Goal: Information Seeking & Learning: Understand process/instructions

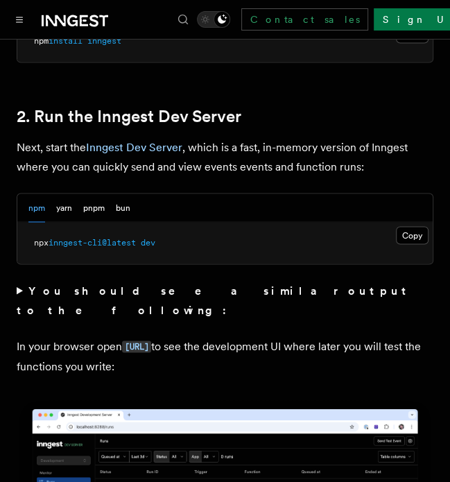
scroll to position [972, 0]
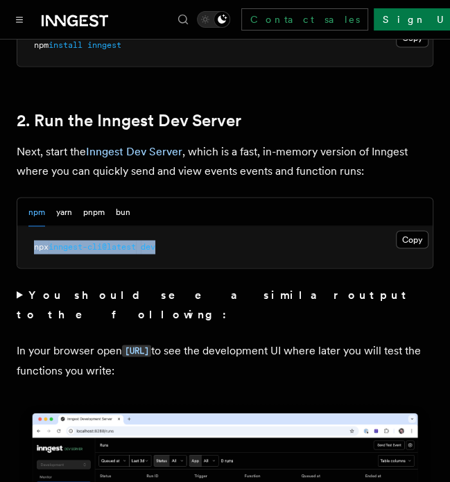
drag, startPoint x: 176, startPoint y: 223, endPoint x: 13, endPoint y: 230, distance: 163.2
copy span "npx inngest-cli@latest dev"
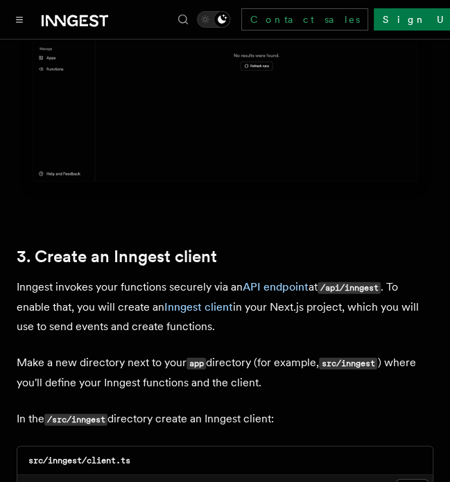
scroll to position [1457, 0]
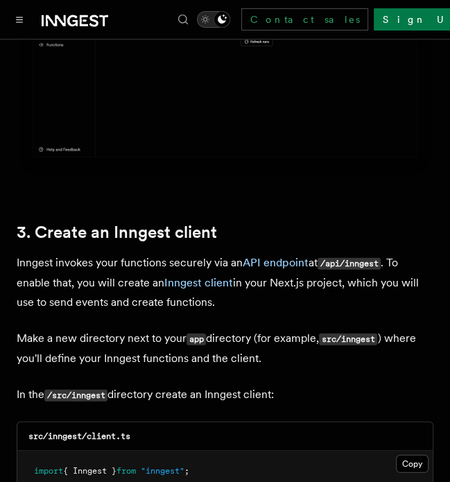
click at [228, 19] on icon "Toggle dark mode" at bounding box center [222, 19] width 11 height 11
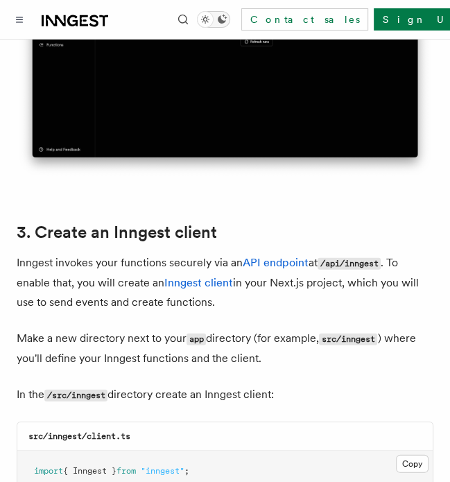
click at [212, 20] on icon "Toggle dark mode" at bounding box center [205, 19] width 14 height 14
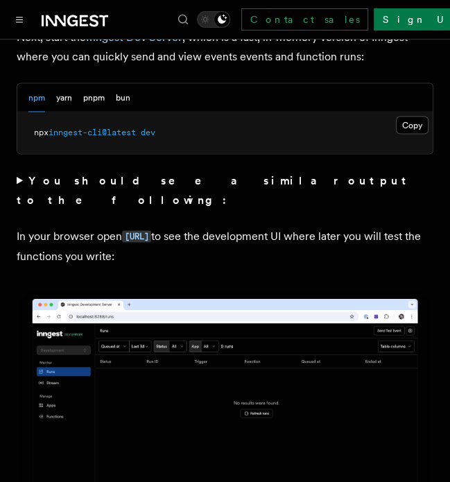
scroll to position [1110, 0]
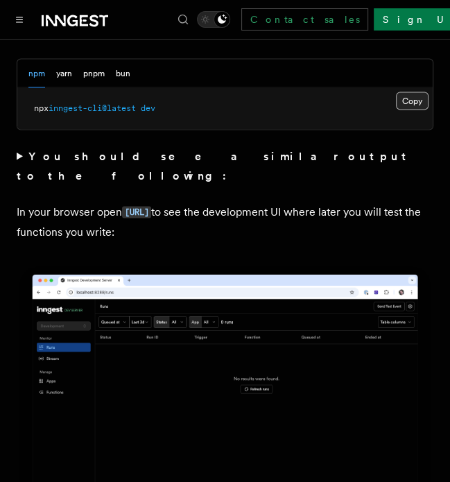
click at [402, 92] on button "Copy Copied" at bounding box center [412, 101] width 33 height 18
click at [411, 92] on button "Copy Copied" at bounding box center [412, 101] width 33 height 18
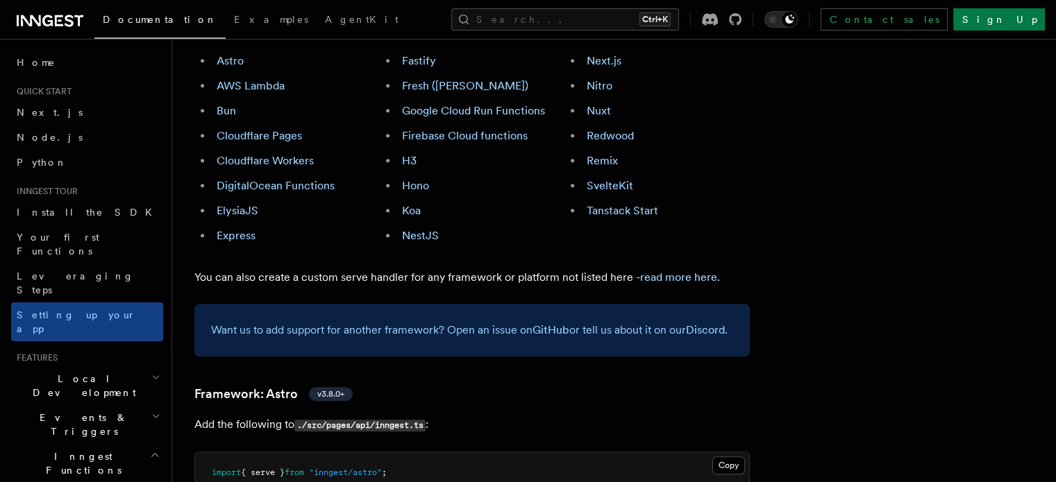
scroll to position [1041, 0]
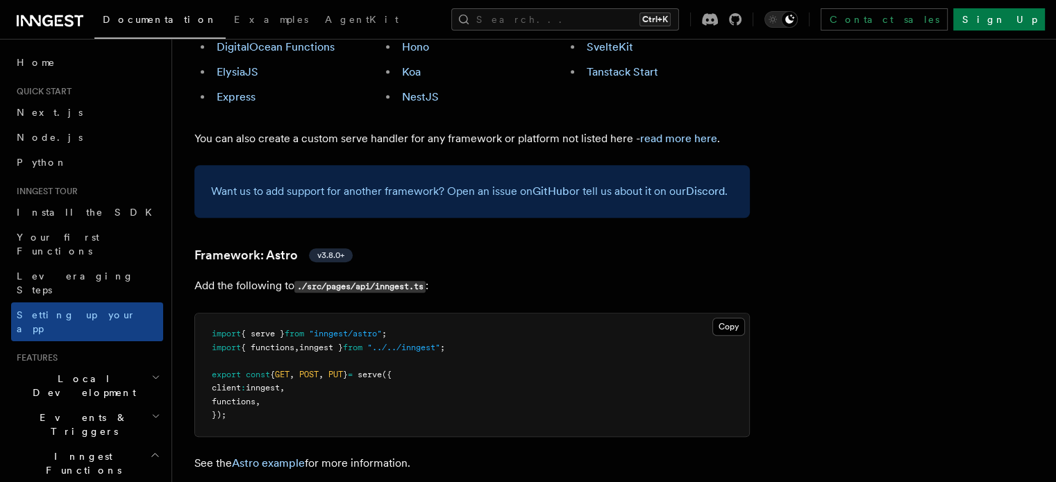
drag, startPoint x: 196, startPoint y: 74, endPoint x: 644, endPoint y: 3, distance: 453.2
